Goal: Transaction & Acquisition: Download file/media

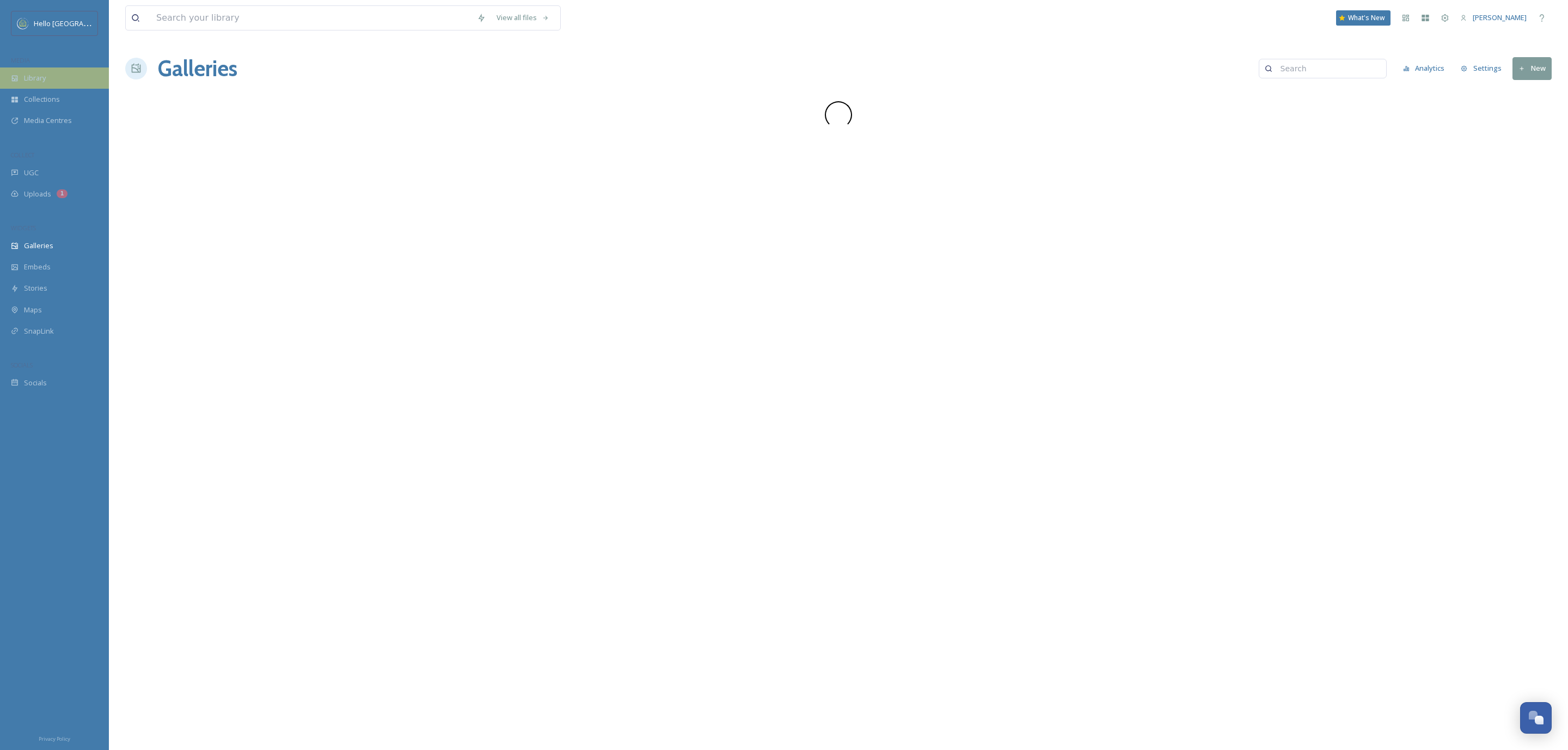
click at [53, 74] on div "Library" at bounding box center [54, 78] width 109 height 22
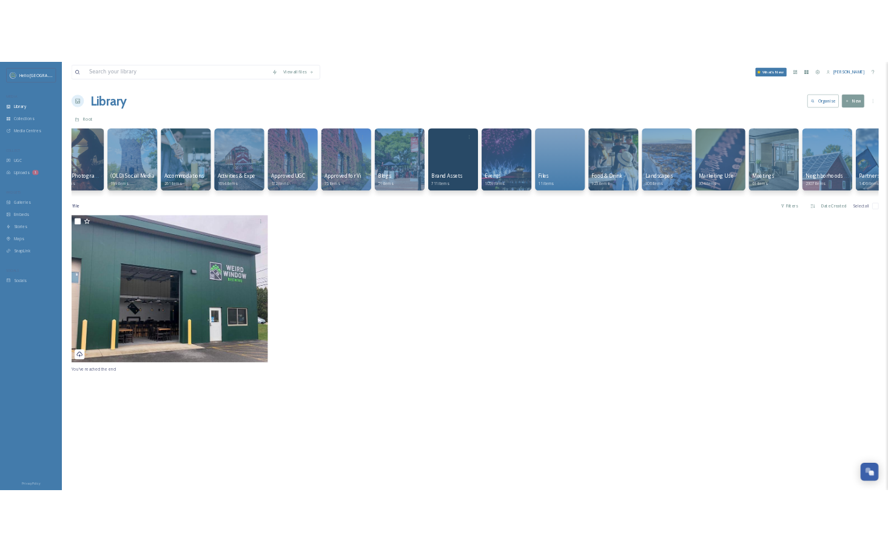
scroll to position [0, 317]
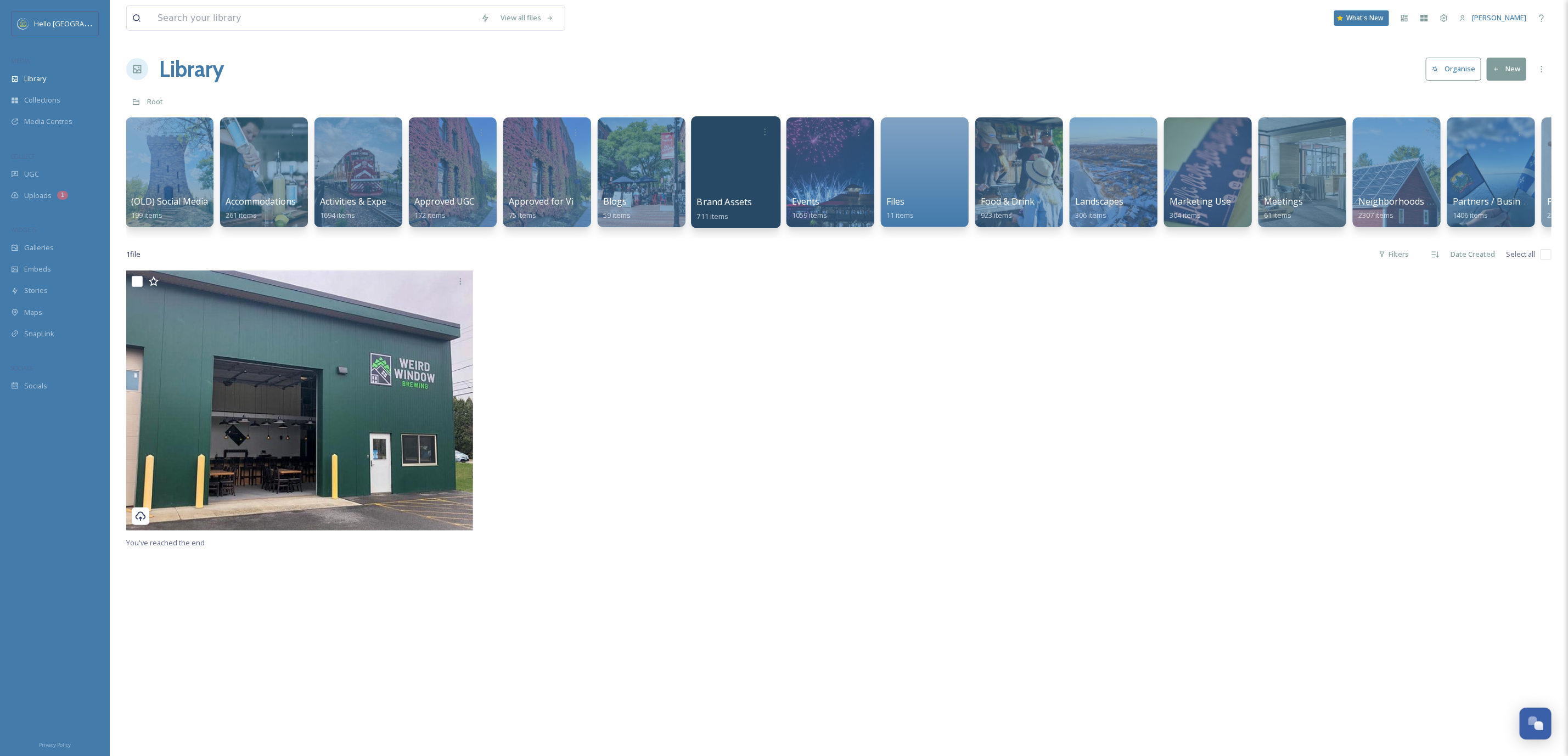
click at [743, 165] on div at bounding box center [736, 173] width 90 height 112
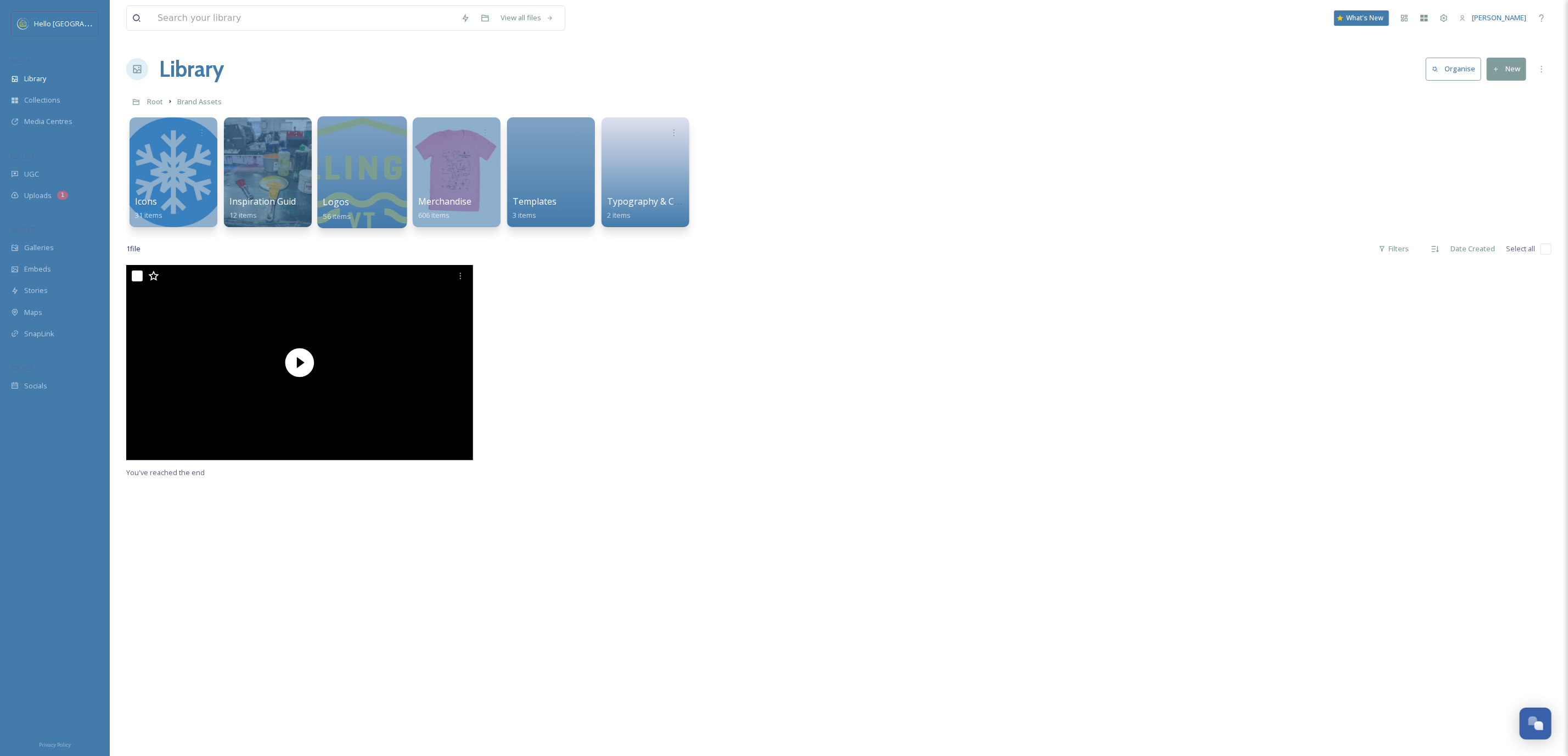
click at [351, 150] on div at bounding box center [362, 173] width 90 height 112
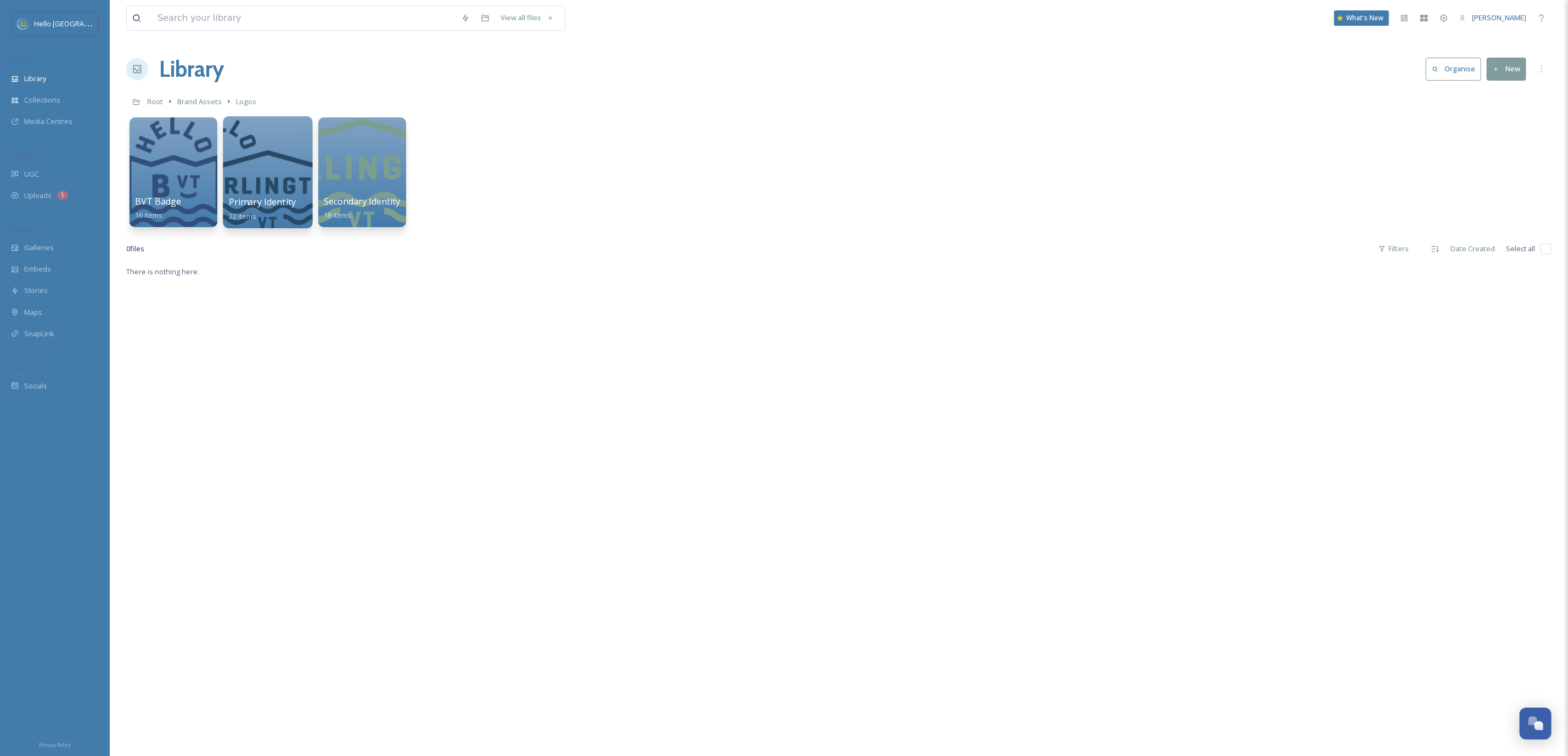
click at [269, 146] on div at bounding box center [267, 173] width 90 height 112
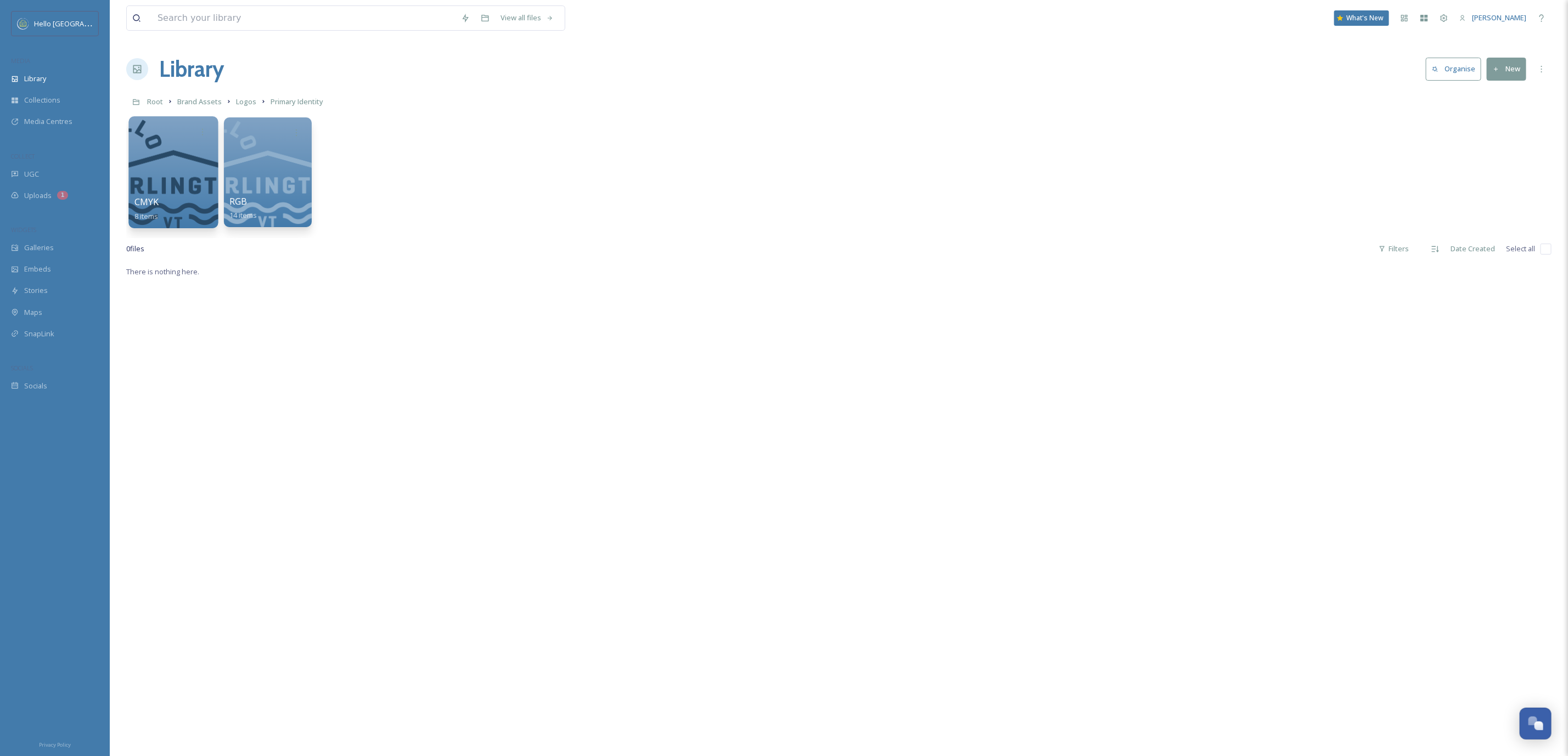
click at [181, 148] on div at bounding box center [173, 173] width 90 height 112
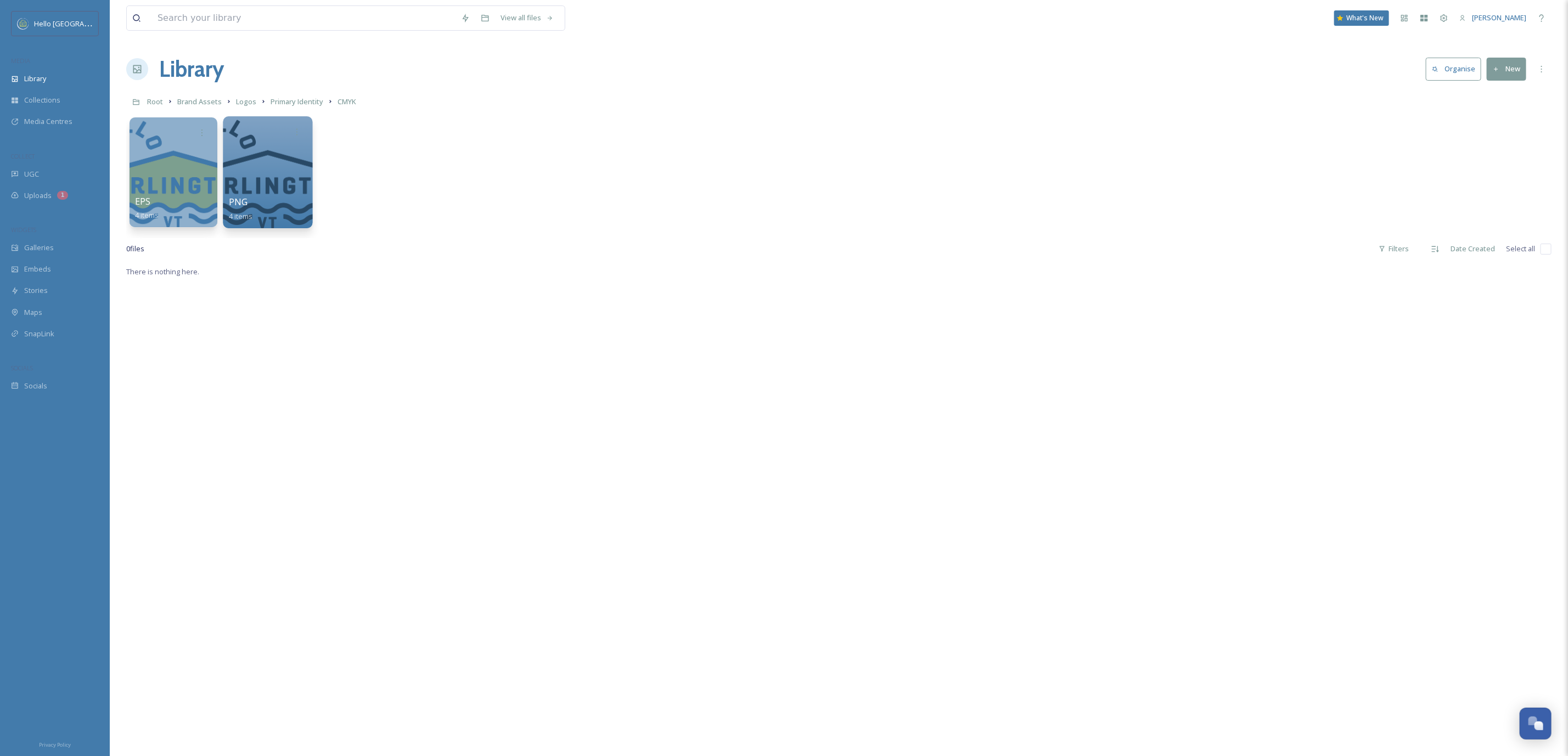
click at [257, 158] on div at bounding box center [267, 173] width 90 height 112
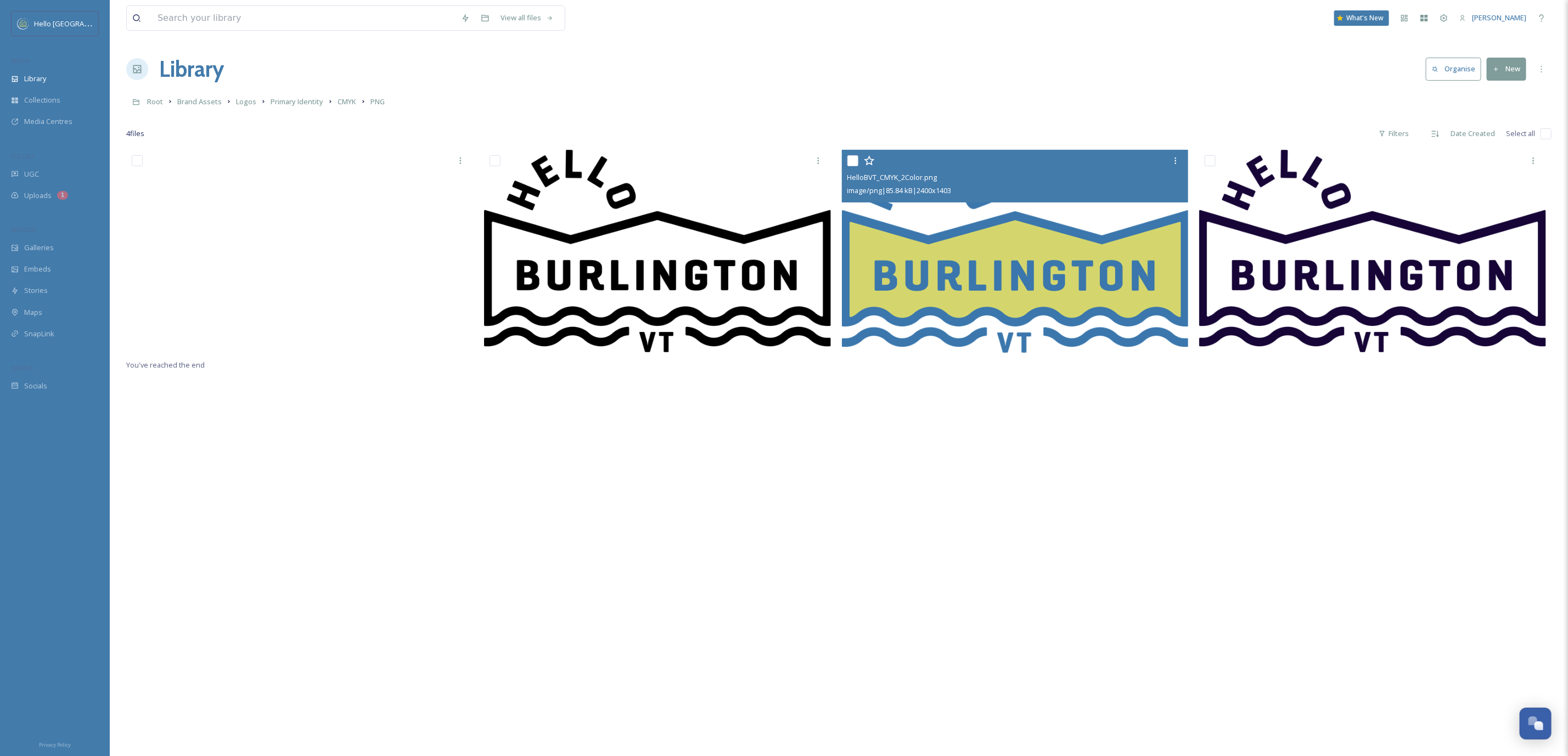
click at [1010, 233] on img at bounding box center [1014, 251] width 347 height 203
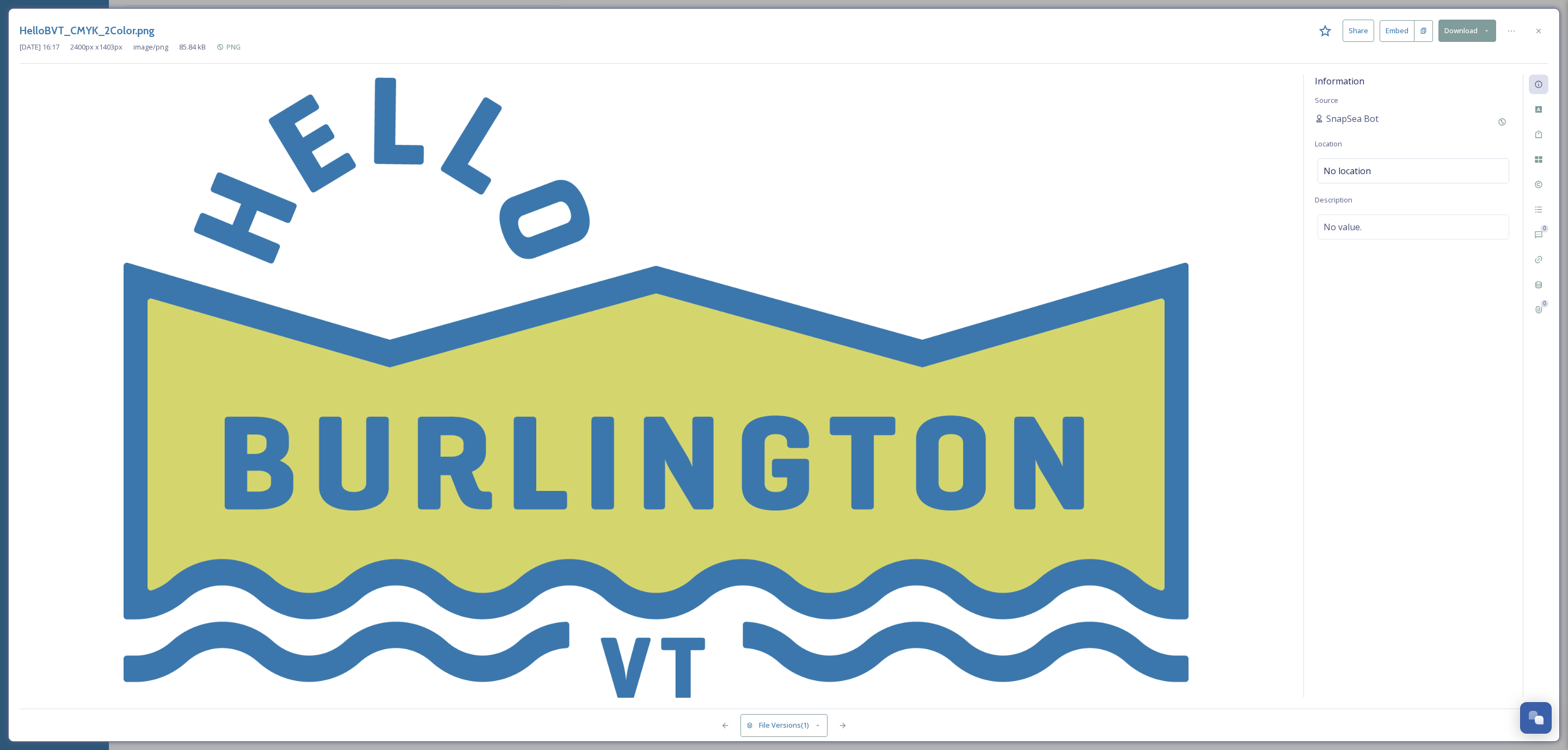
click at [1464, 32] on button "Download" at bounding box center [1467, 31] width 57 height 22
click at [1454, 61] on span "Download Original (2400 x 1403)" at bounding box center [1439, 56] width 103 height 11
click at [1539, 34] on icon at bounding box center [1538, 31] width 9 height 9
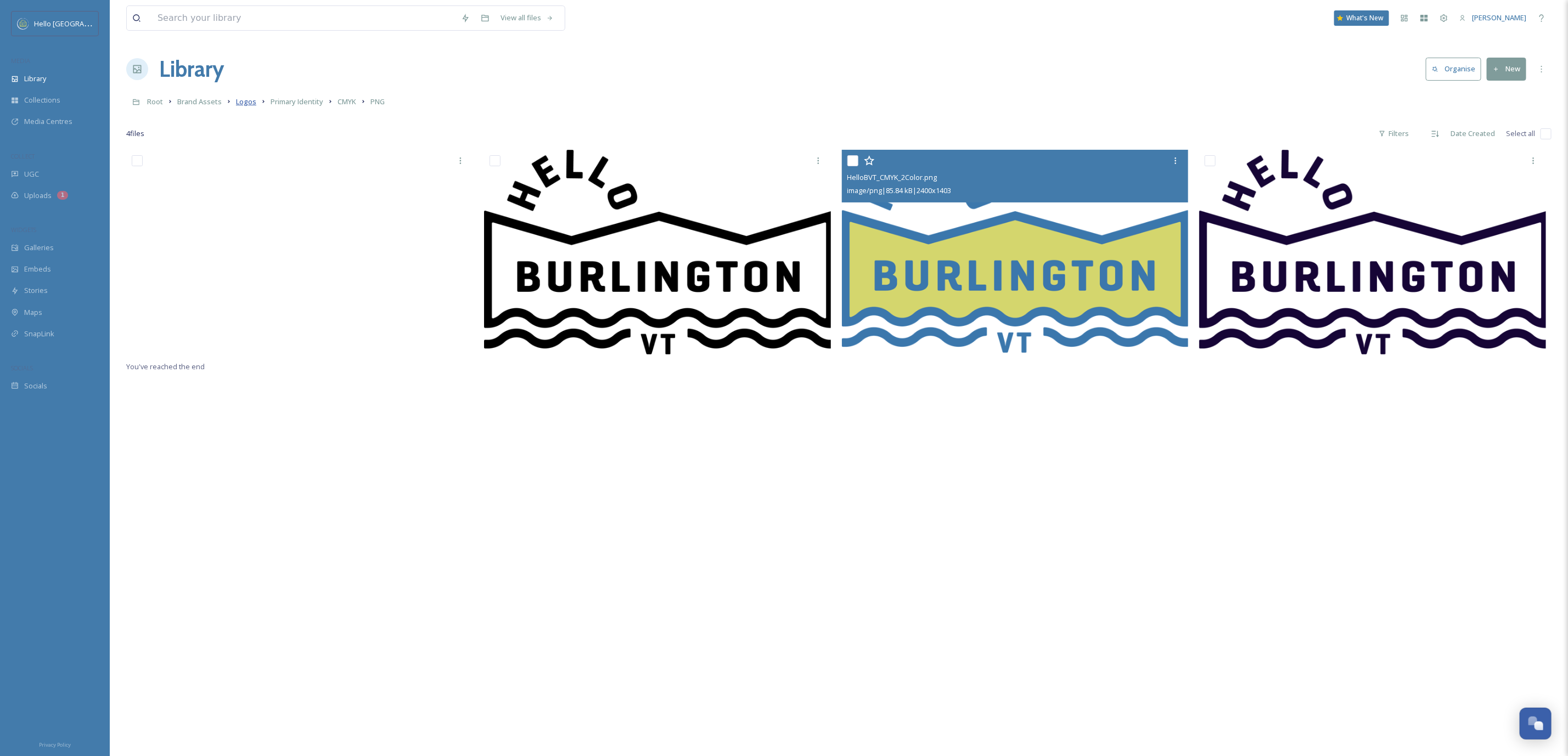
click at [241, 104] on span "Logos" at bounding box center [246, 101] width 20 height 10
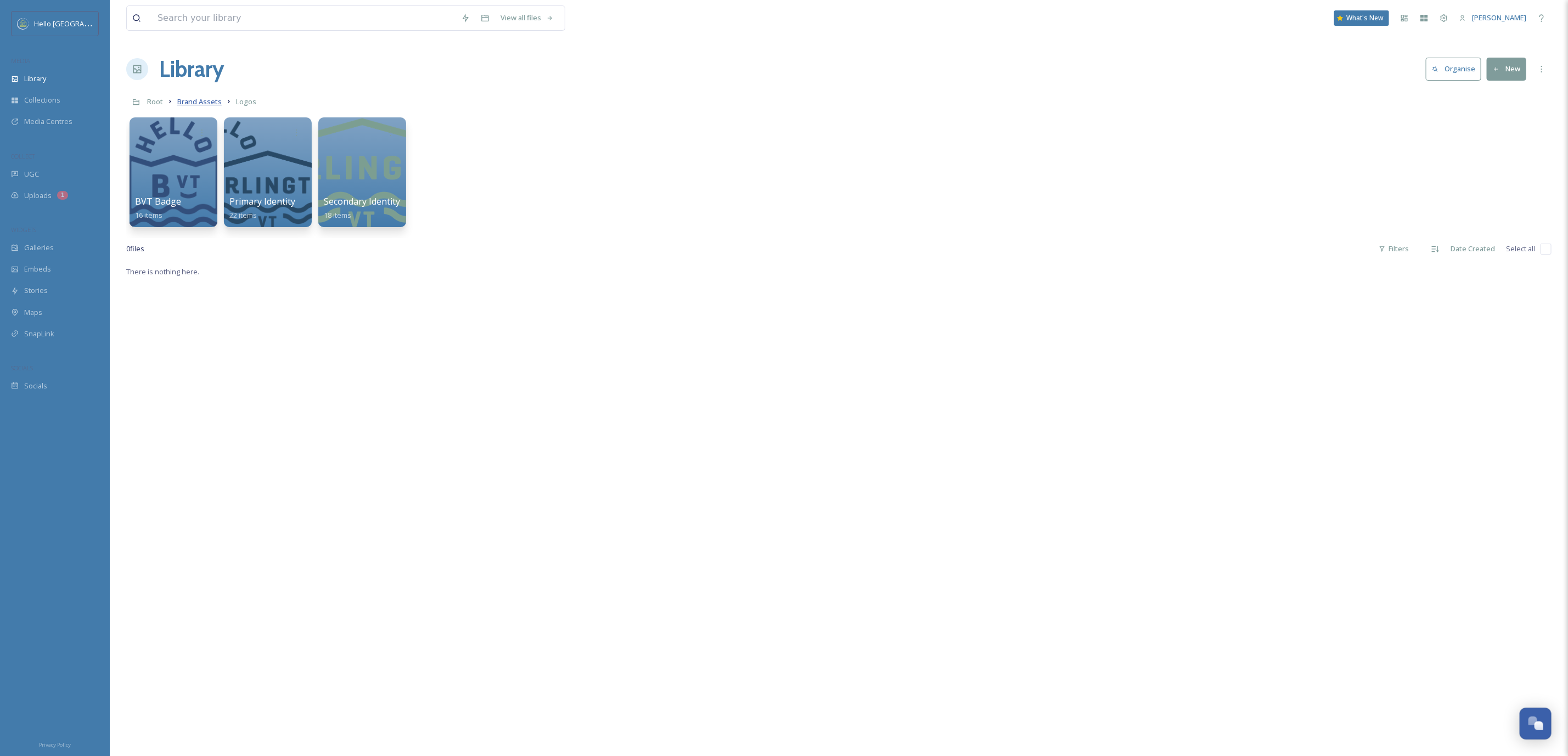
click at [185, 99] on span "Brand Assets" at bounding box center [199, 101] width 44 height 10
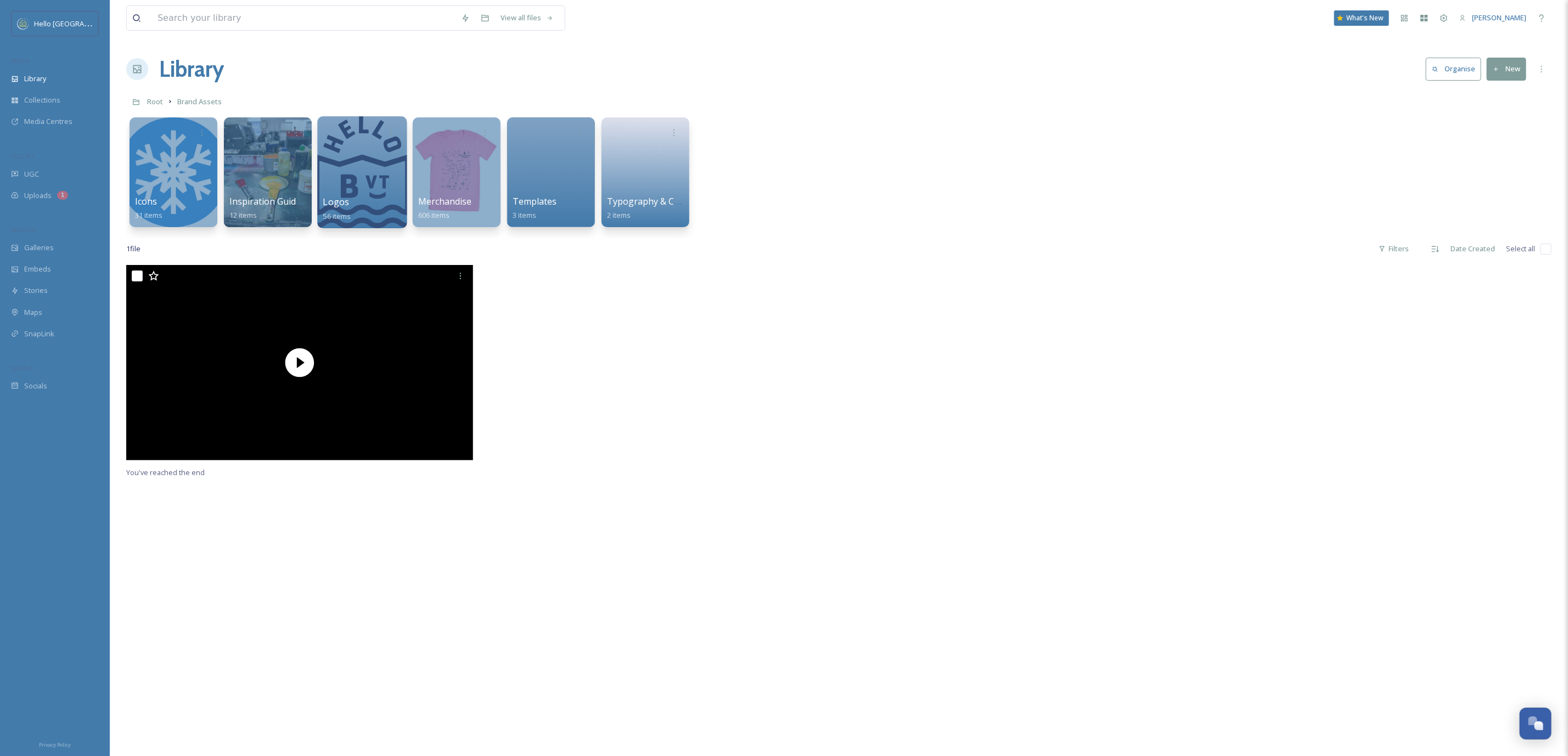
click at [328, 184] on div at bounding box center [362, 173] width 90 height 112
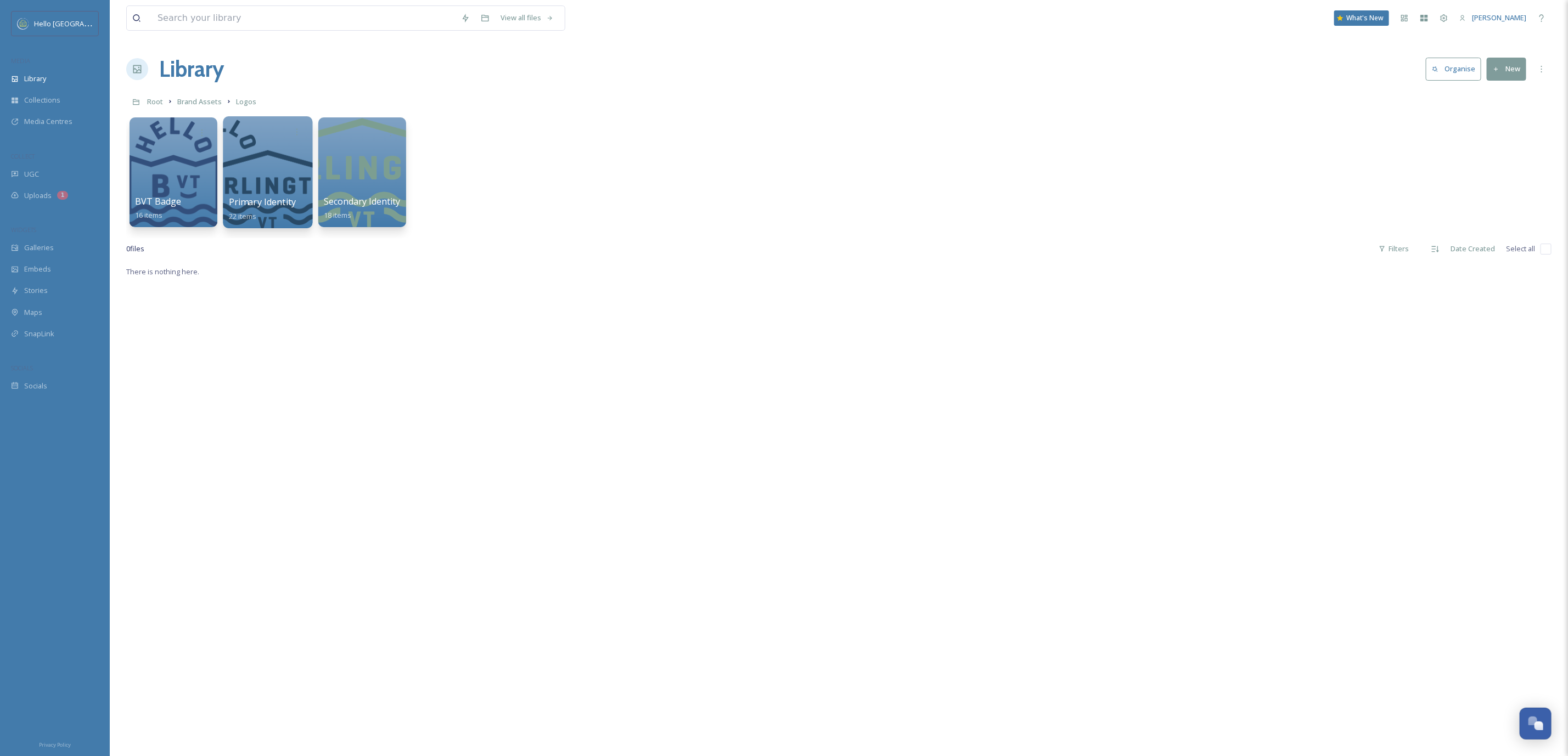
click at [251, 171] on div at bounding box center [267, 173] width 90 height 112
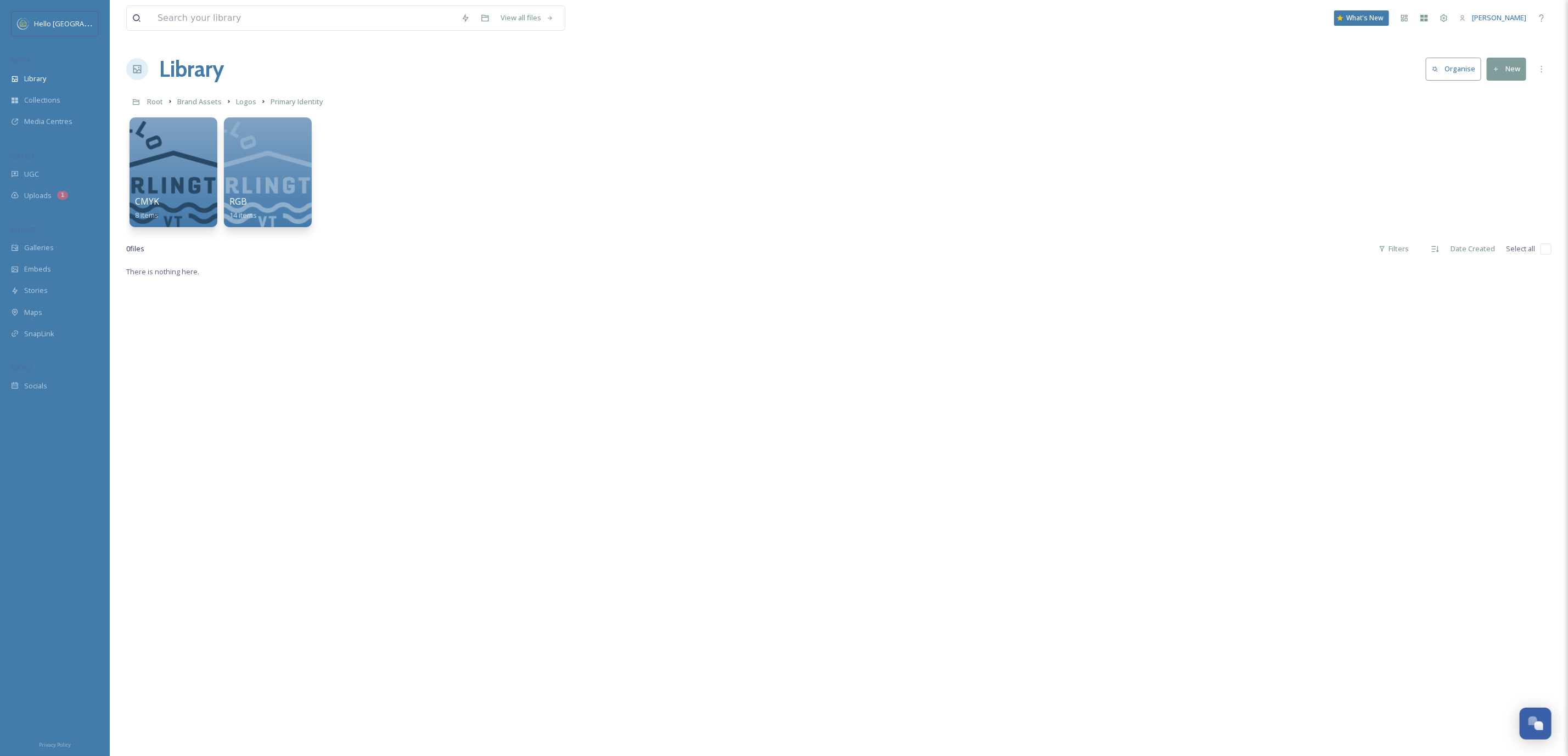
click at [252, 171] on div at bounding box center [267, 172] width 88 height 109
click at [254, 170] on div at bounding box center [267, 173] width 90 height 112
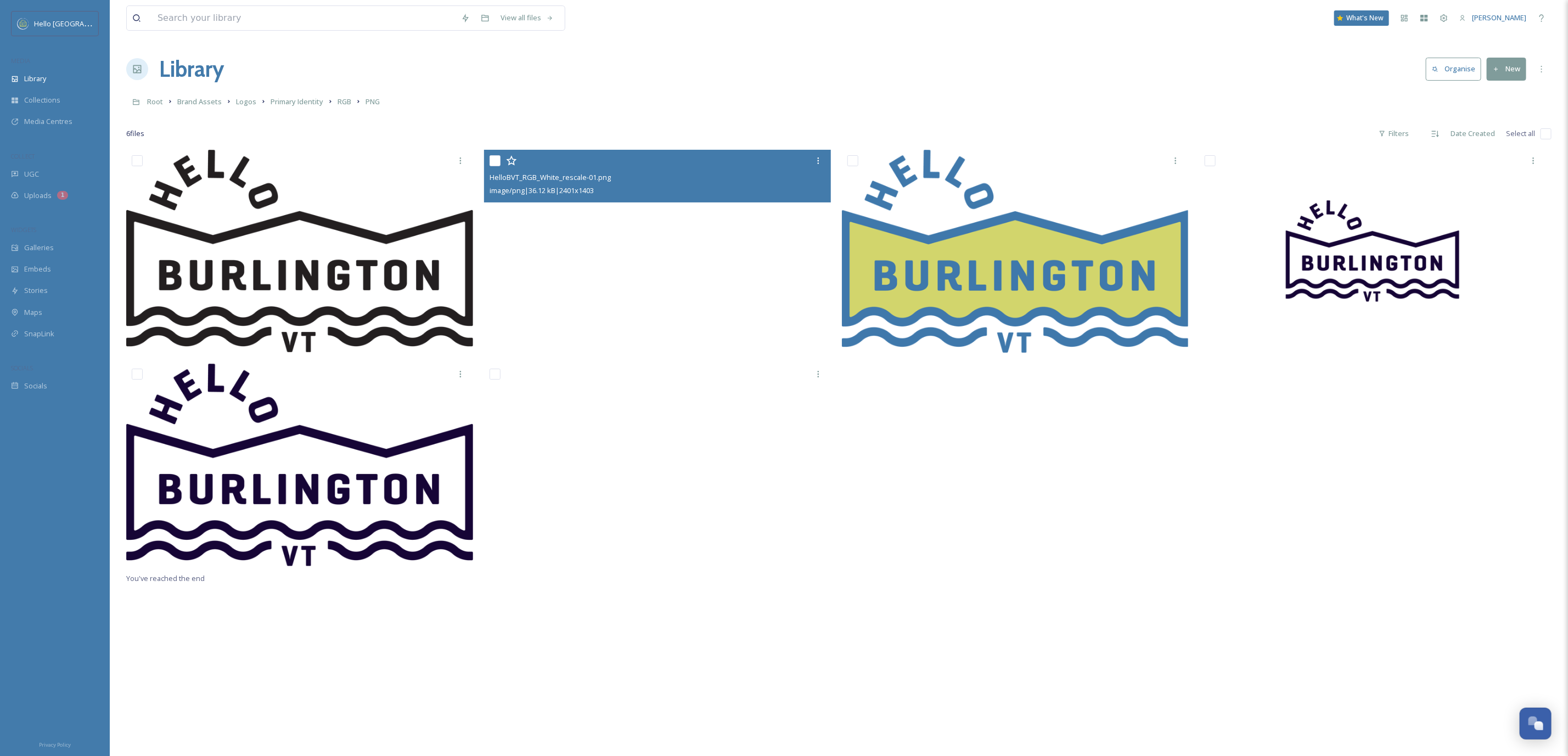
click at [614, 235] on img at bounding box center [657, 251] width 347 height 203
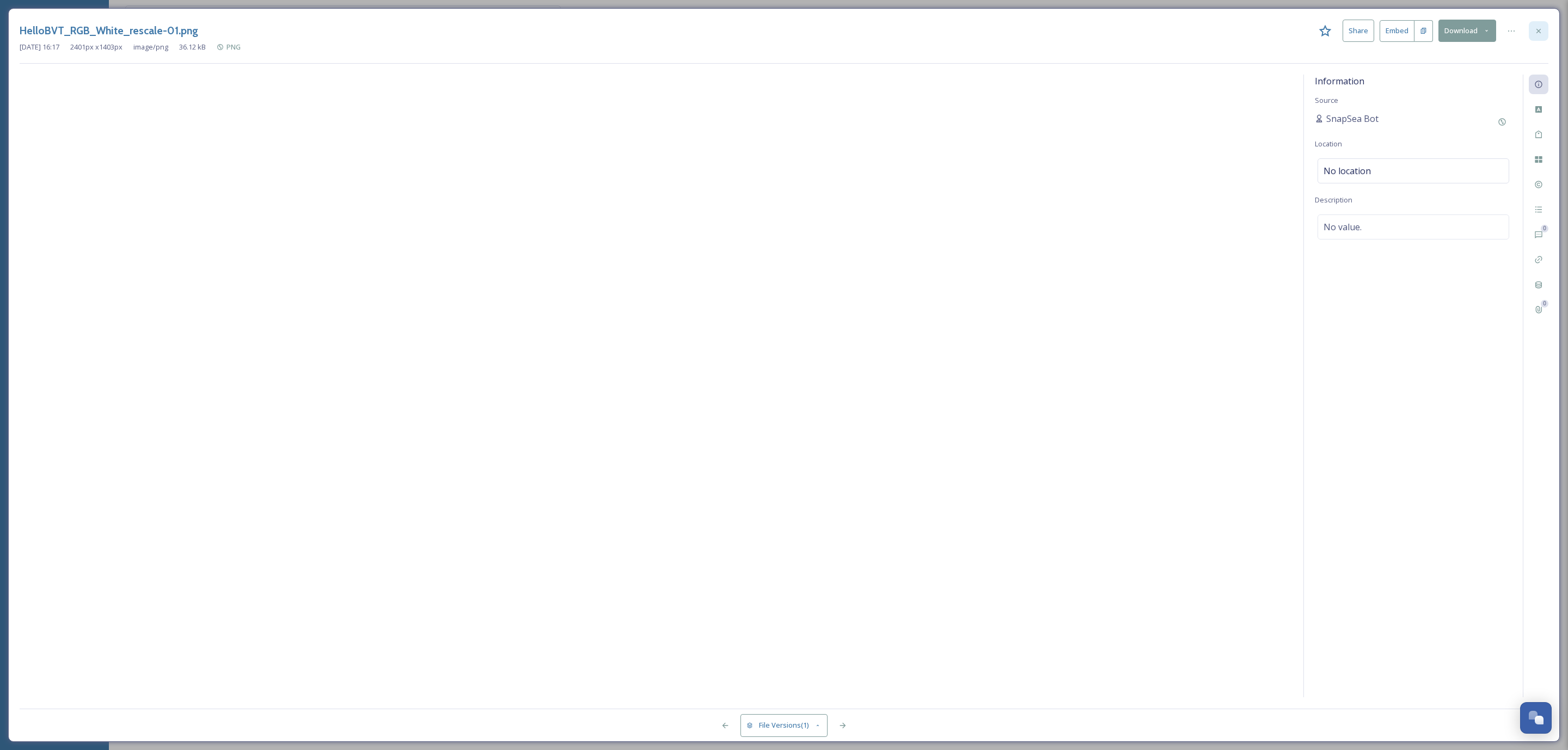
click at [1534, 29] on icon at bounding box center [1538, 31] width 9 height 9
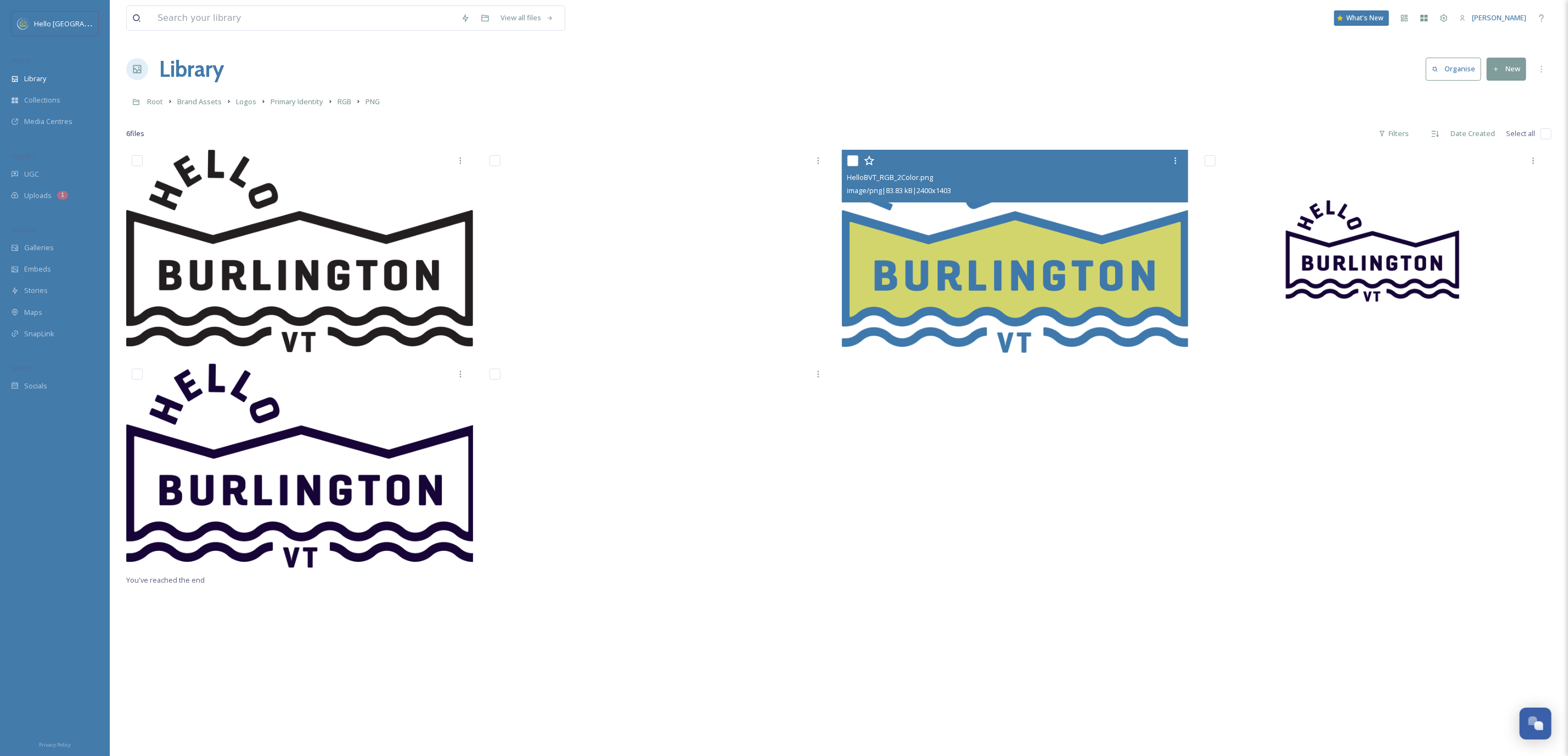
click at [895, 218] on img at bounding box center [1014, 251] width 347 height 203
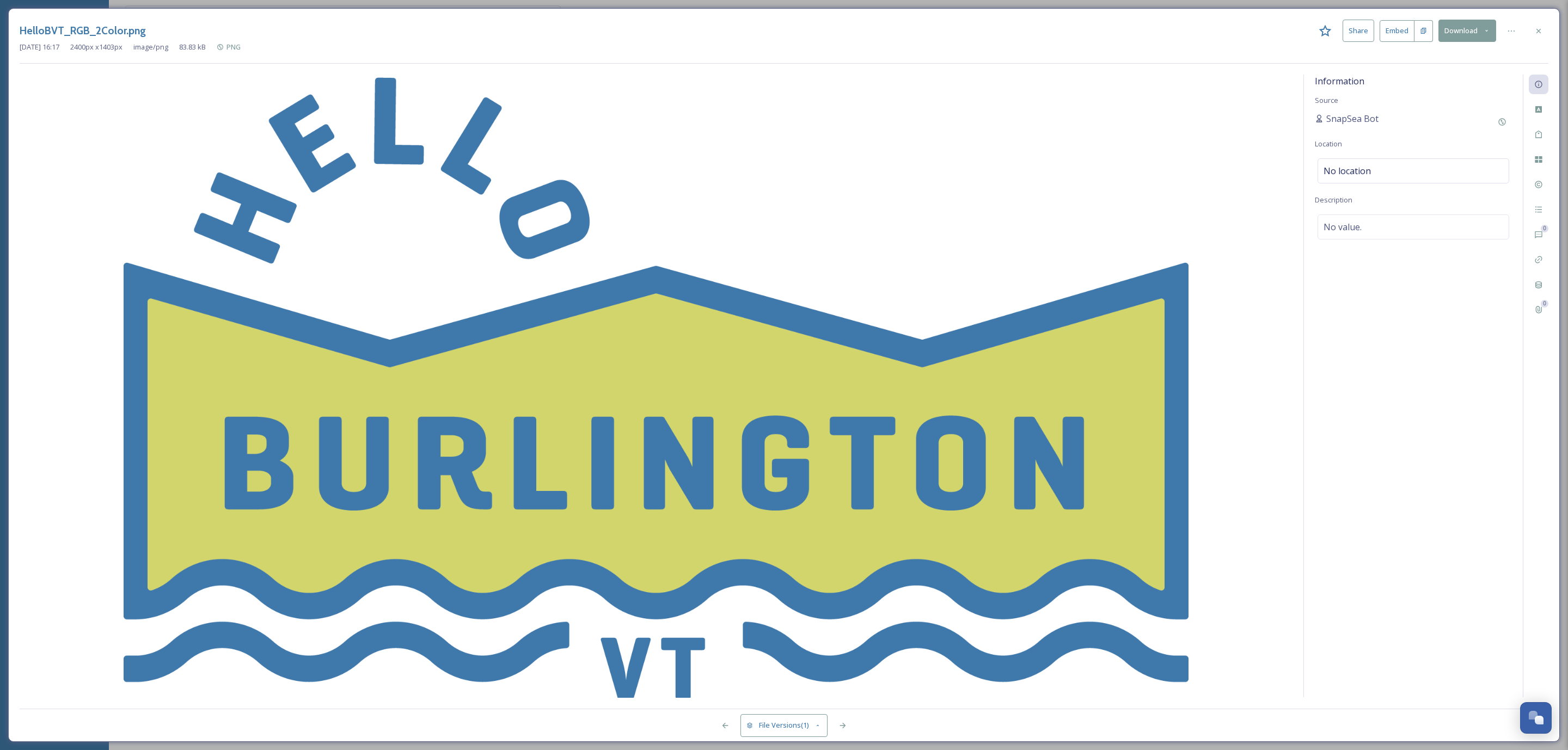
click at [1459, 27] on button "Download" at bounding box center [1467, 31] width 57 height 22
click at [1434, 54] on span "Download Original (2400 x 1403)" at bounding box center [1439, 56] width 103 height 11
